Goal: Information Seeking & Learning: Learn about a topic

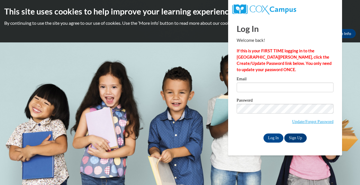
click at [264, 88] on input "Email" at bounding box center [285, 88] width 97 height 10
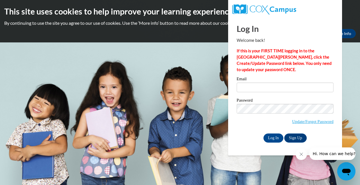
click at [263, 86] on input "Email" at bounding box center [285, 88] width 97 height 10
type input "[EMAIL_ADDRESS][DOMAIN_NAME]"
click at [271, 135] on input "Log In" at bounding box center [274, 138] width 20 height 9
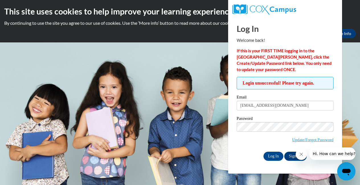
click at [273, 155] on input "Log In" at bounding box center [274, 156] width 20 height 9
click at [270, 154] on input "Log In" at bounding box center [274, 156] width 20 height 9
click at [198, 119] on body "This site uses cookies to help improve your learning experience. By continuing …" at bounding box center [180, 92] width 360 height 185
click at [272, 155] on input "Log In" at bounding box center [274, 156] width 20 height 9
click at [274, 155] on input "Log In" at bounding box center [274, 156] width 20 height 9
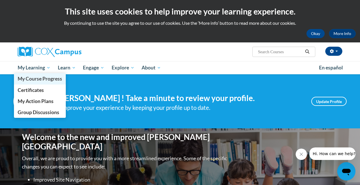
click at [42, 80] on span "My Course Progress" at bounding box center [40, 79] width 44 height 6
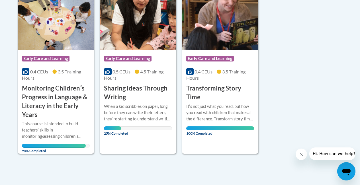
scroll to position [156, 0]
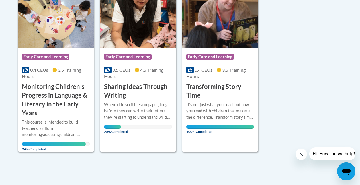
click at [110, 80] on div "Course Category: Early Care and Learning 0.5 CEUs 4.5 Training Hours COURSE Sha…" at bounding box center [138, 74] width 76 height 52
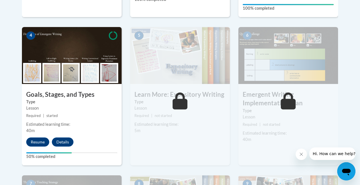
scroll to position [339, 0]
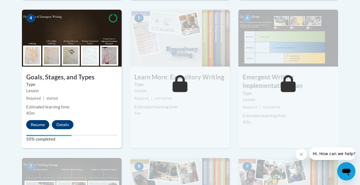
click at [42, 125] on button "Resume" at bounding box center [37, 124] width 23 height 9
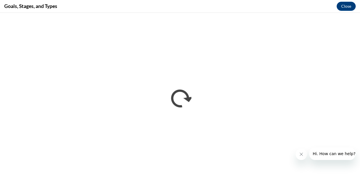
scroll to position [0, 0]
click at [294, 12] on div "Goals, Stages, and Types Close" at bounding box center [180, 6] width 360 height 13
click at [299, 5] on div "Goals, Stages, and Types Close" at bounding box center [180, 6] width 360 height 13
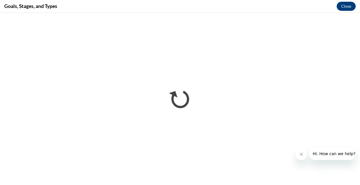
click at [318, 13] on div "Goals, Stages, and Types Close" at bounding box center [180, 6] width 360 height 13
click at [309, 11] on div "Goals, Stages, and Types Close" at bounding box center [180, 6] width 360 height 13
click at [306, 10] on div "Goals, Stages, and Types Close" at bounding box center [180, 6] width 360 height 13
click at [324, 156] on span "Hi. How can we help?" at bounding box center [334, 154] width 43 height 5
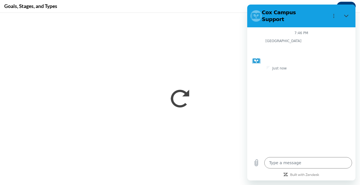
type textarea "x"
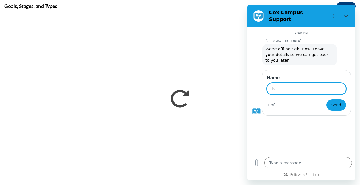
type input "t"
type input "This lesson is not working. It will not let me move to the next lesson"
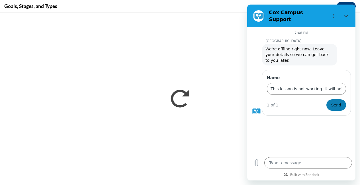
click at [339, 103] on span "Send" at bounding box center [336, 105] width 10 height 7
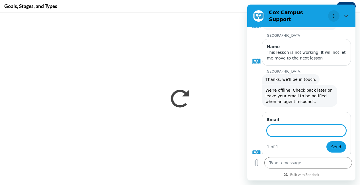
scroll to position [34, 0]
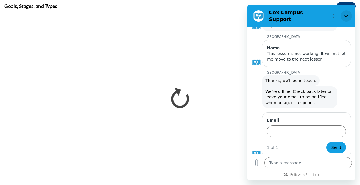
click at [347, 15] on icon "Close" at bounding box center [346, 16] width 4 height 3
type textarea "x"
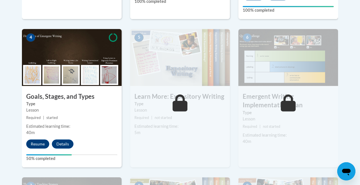
scroll to position [321, 0]
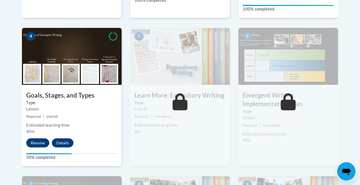
click at [38, 144] on button "Resume" at bounding box center [37, 143] width 23 height 9
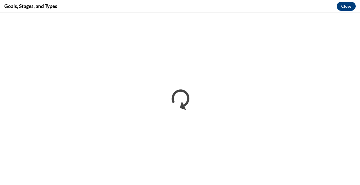
scroll to position [0, 0]
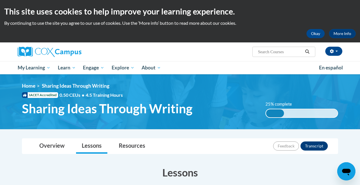
click at [309, 146] on button "Transcript" at bounding box center [314, 146] width 27 height 9
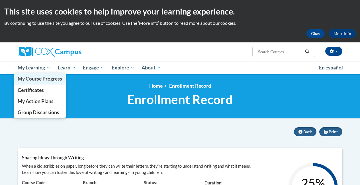
click at [26, 76] on span "My Course Progress" at bounding box center [40, 79] width 44 height 6
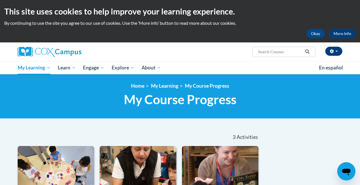
click at [338, 52] on button "button" at bounding box center [333, 51] width 17 height 9
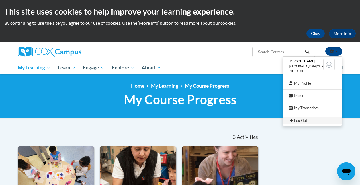
click at [304, 118] on link "Log Out" at bounding box center [312, 120] width 59 height 7
